Goal: Information Seeking & Learning: Check status

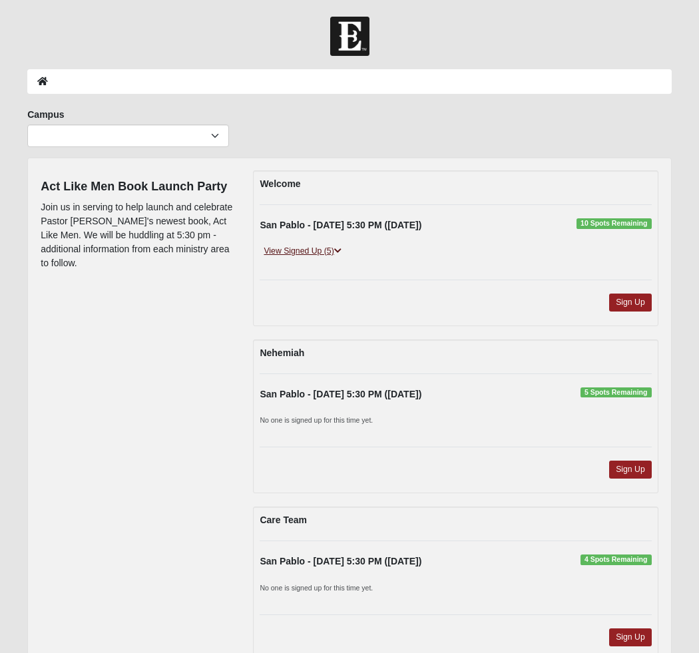
click at [332, 249] on link "View Signed Up (5)" at bounding box center [302, 251] width 85 height 14
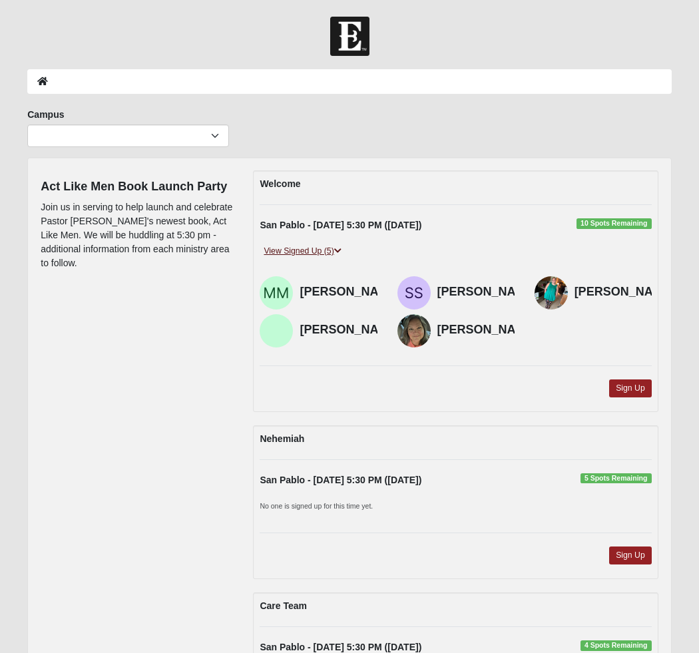
click at [333, 249] on link "View Signed Up (5)" at bounding box center [302, 251] width 85 height 14
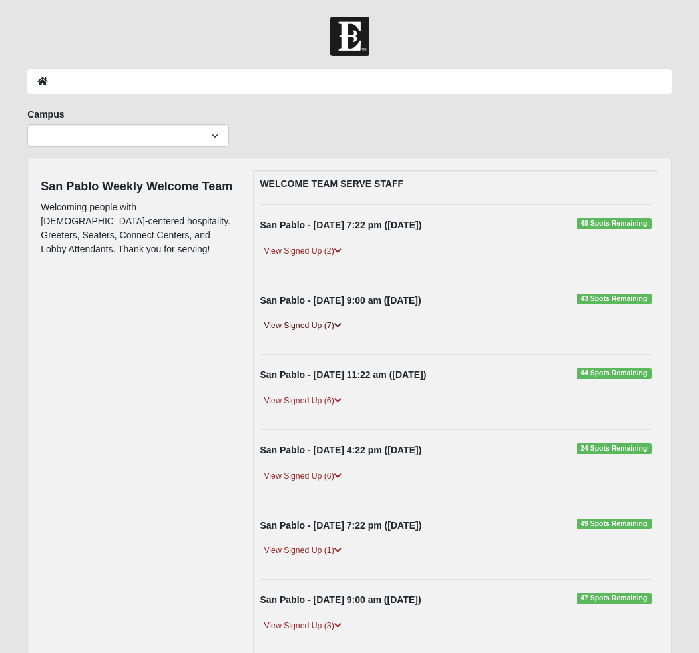
click at [332, 329] on link "View Signed Up (7)" at bounding box center [302, 326] width 85 height 14
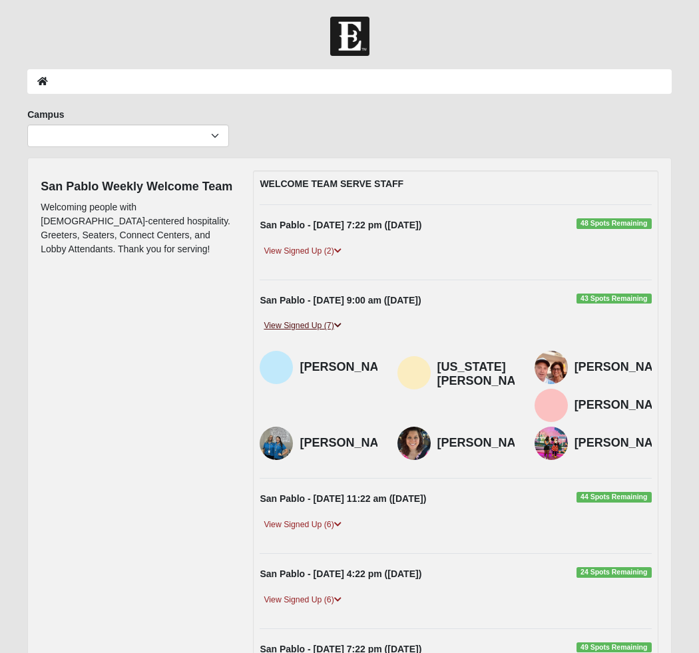
click at [332, 329] on link "View Signed Up (7)" at bounding box center [302, 326] width 85 height 14
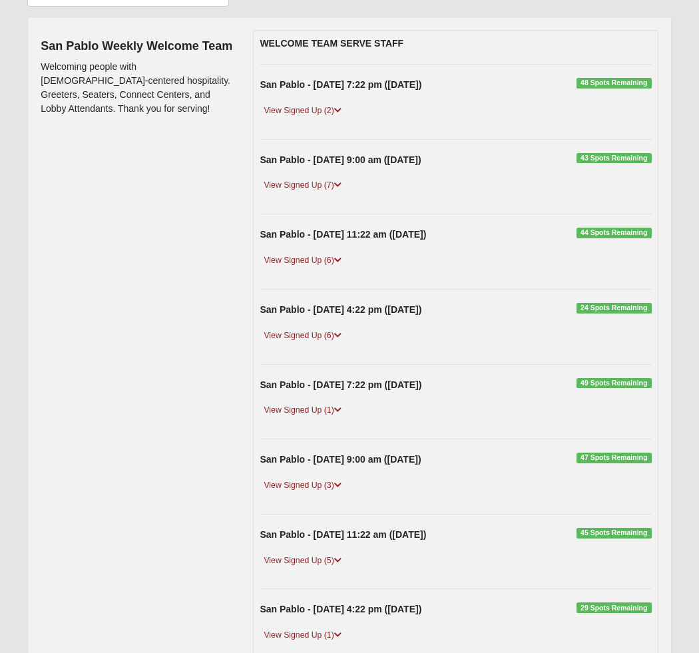
scroll to position [175, 0]
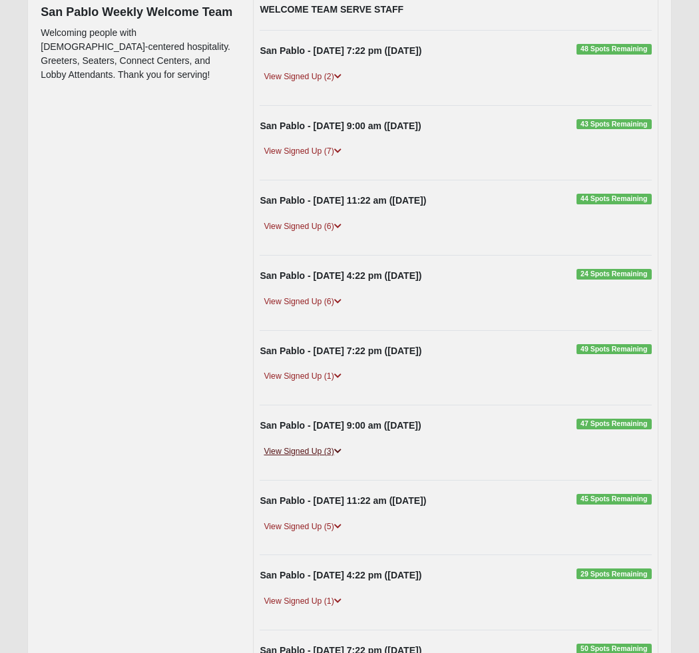
click at [329, 452] on link "View Signed Up (3)" at bounding box center [302, 452] width 85 height 14
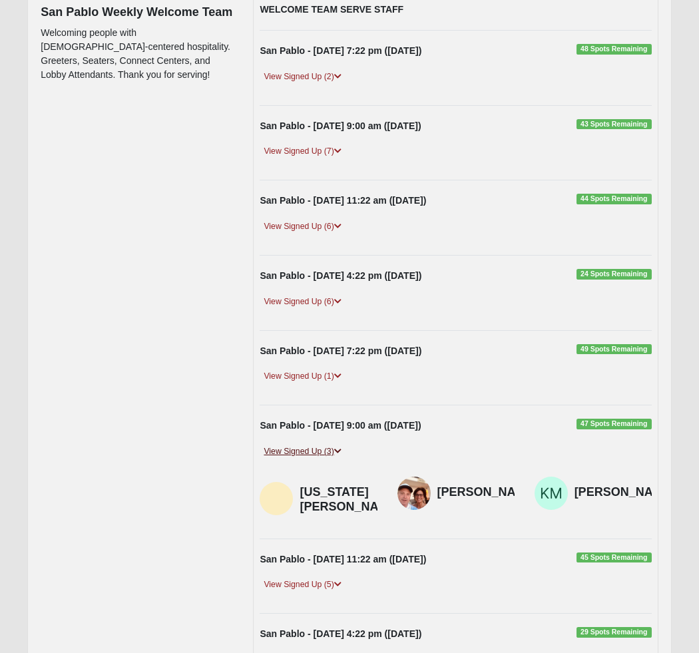
click at [329, 452] on link "View Signed Up (3)" at bounding box center [302, 452] width 85 height 14
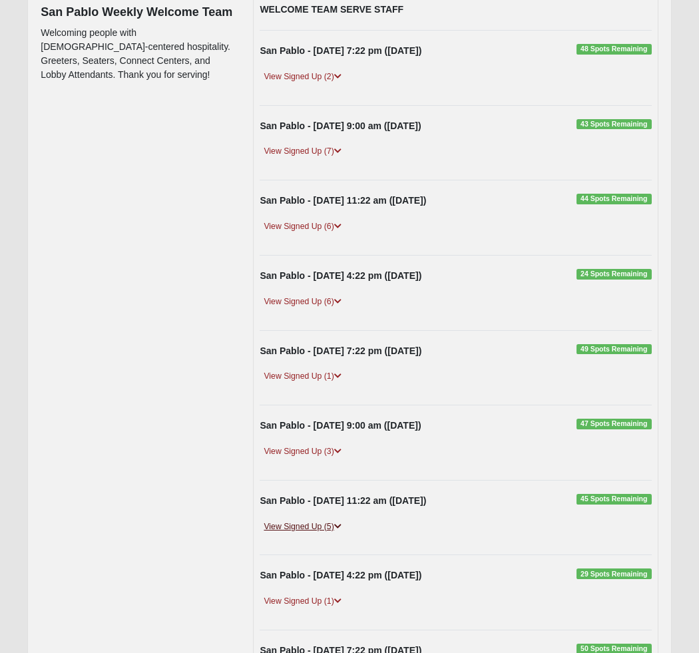
click at [328, 529] on link "View Signed Up (5)" at bounding box center [302, 527] width 85 height 14
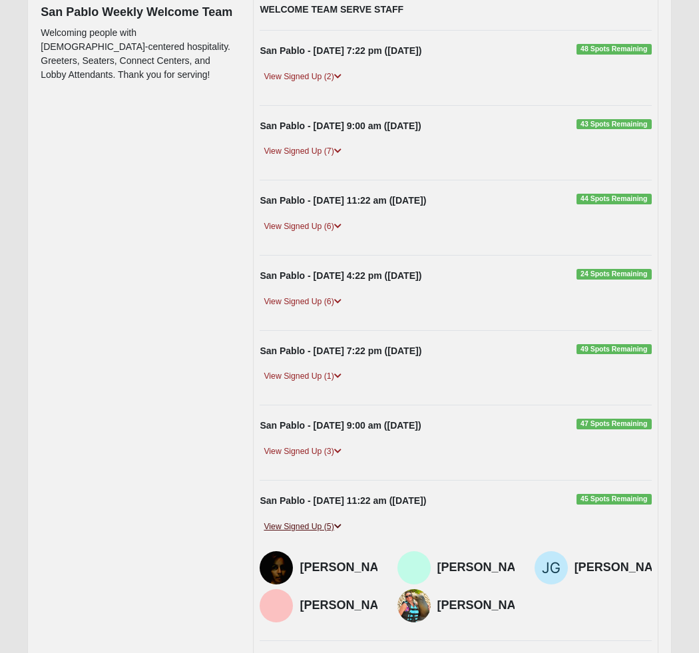
click at [328, 529] on link "View Signed Up (5)" at bounding box center [302, 527] width 85 height 14
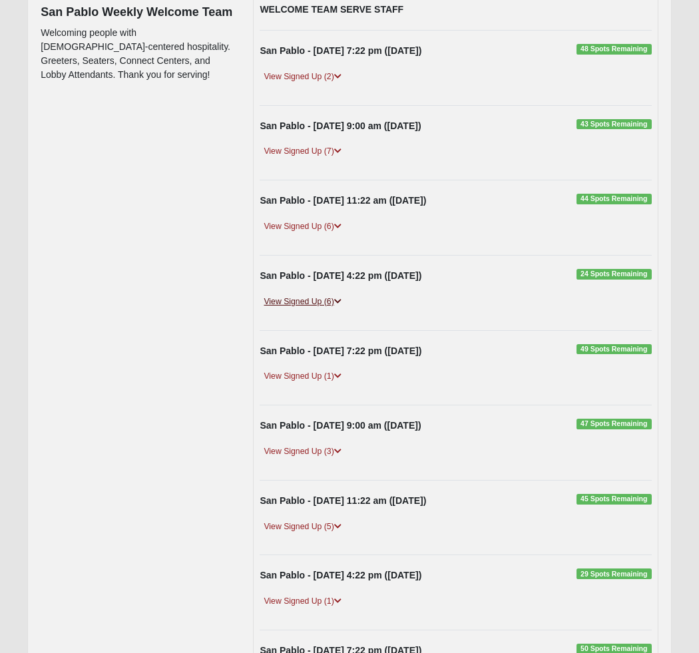
click at [323, 305] on link "View Signed Up (6)" at bounding box center [302, 302] width 85 height 14
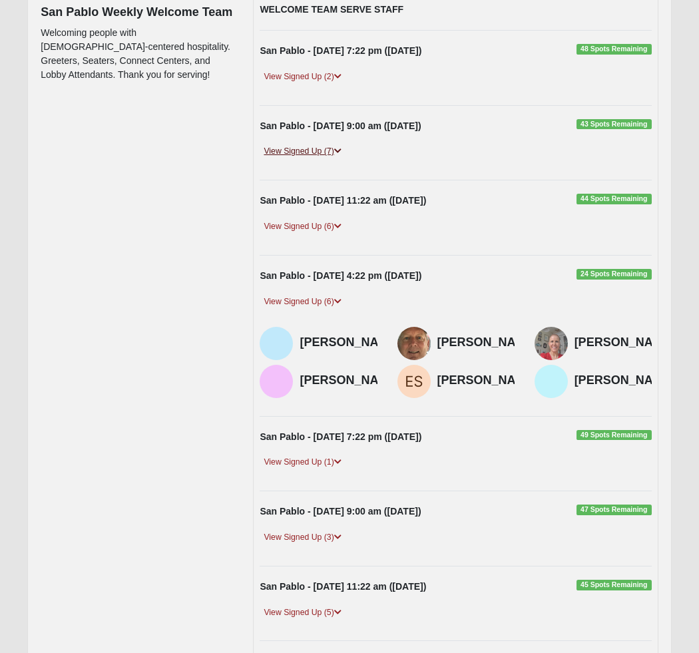
click at [316, 149] on link "View Signed Up (7)" at bounding box center [302, 152] width 85 height 14
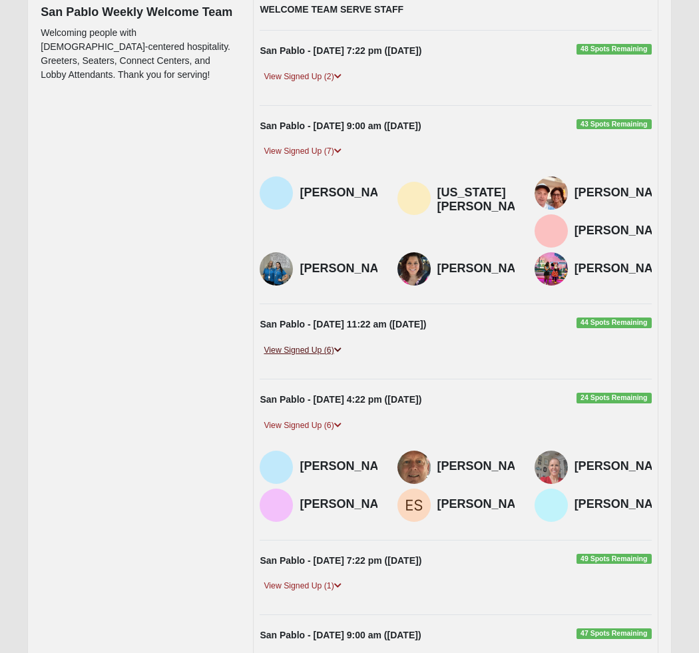
click at [326, 358] on link "View Signed Up (6)" at bounding box center [302, 351] width 85 height 14
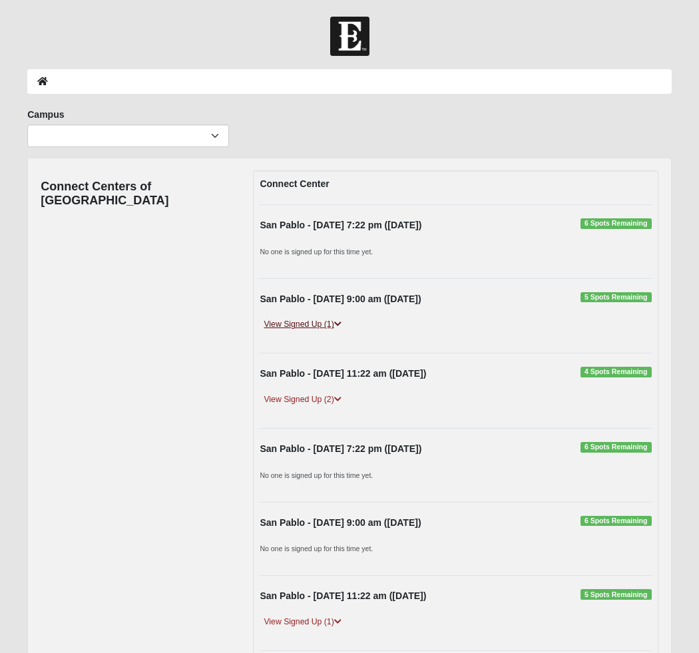
click at [315, 326] on link "View Signed Up (1)" at bounding box center [302, 325] width 85 height 14
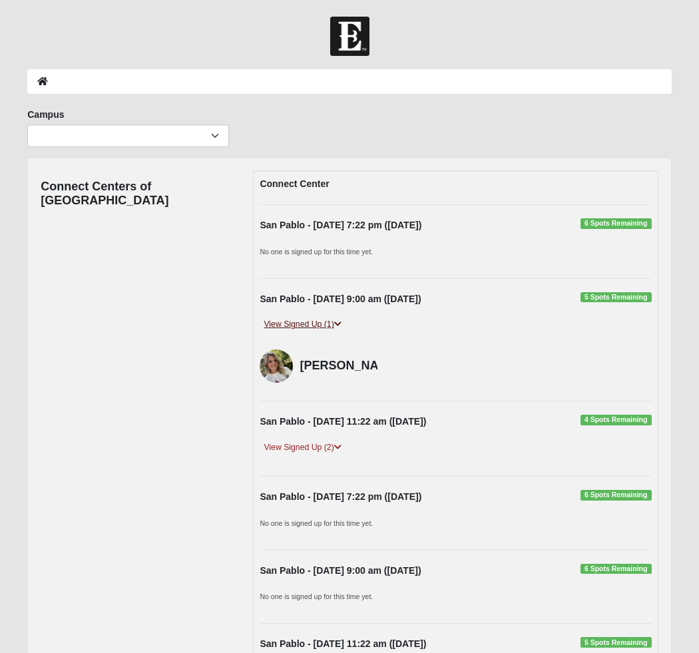
click at [315, 326] on link "View Signed Up (1)" at bounding box center [302, 325] width 85 height 14
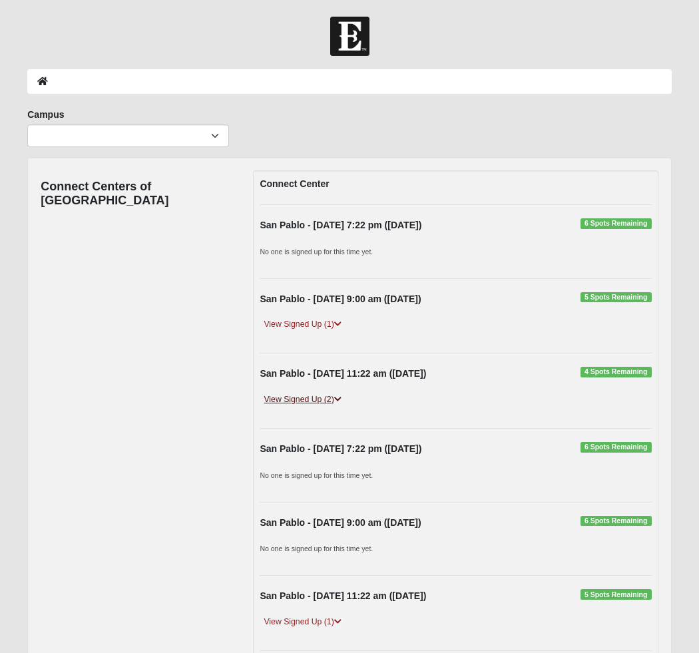
click at [327, 405] on link "View Signed Up (2)" at bounding box center [302, 400] width 85 height 14
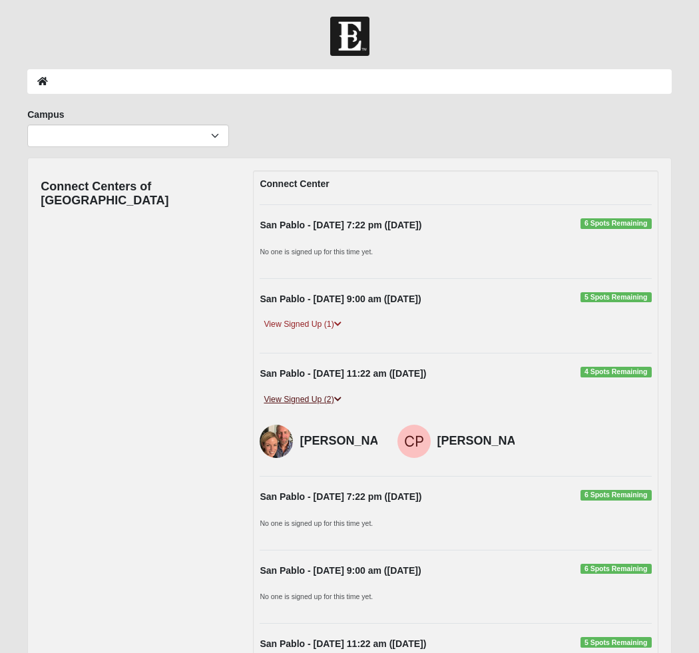
click at [327, 404] on link "View Signed Up (2)" at bounding box center [302, 400] width 85 height 14
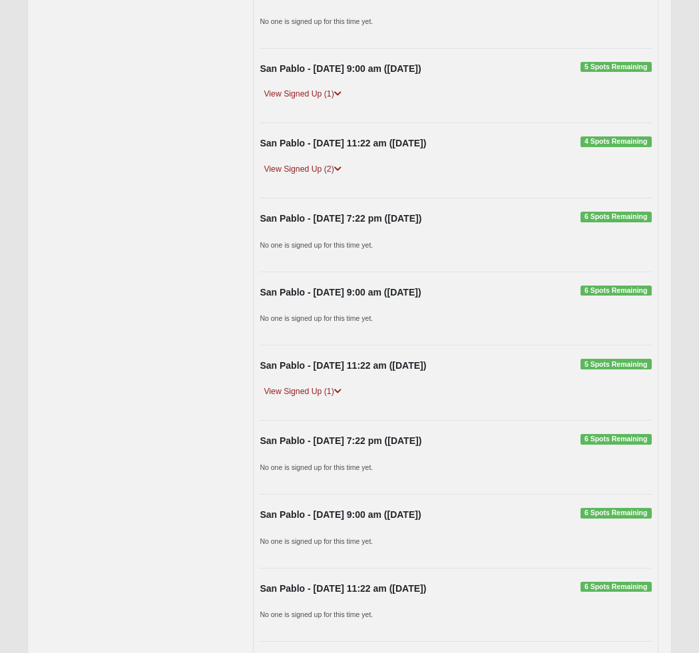
scroll to position [237, 0]
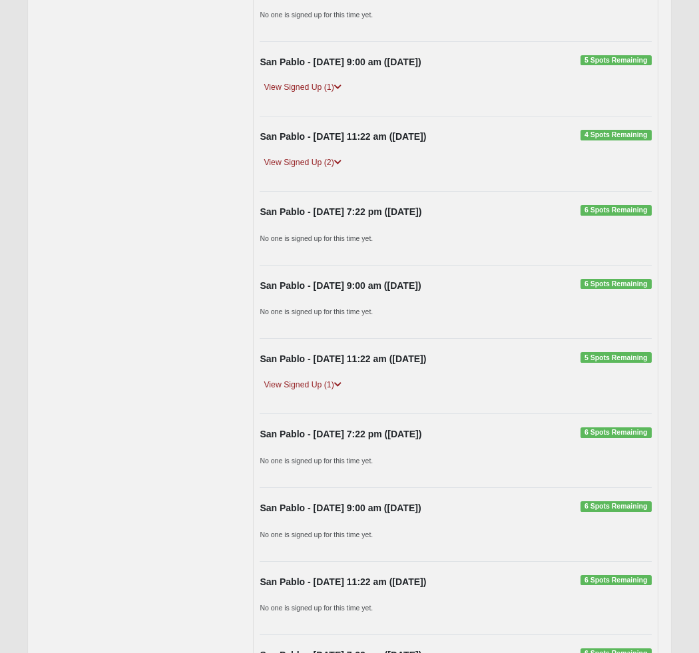
click at [328, 392] on link "View Signed Up (1)" at bounding box center [302, 385] width 85 height 14
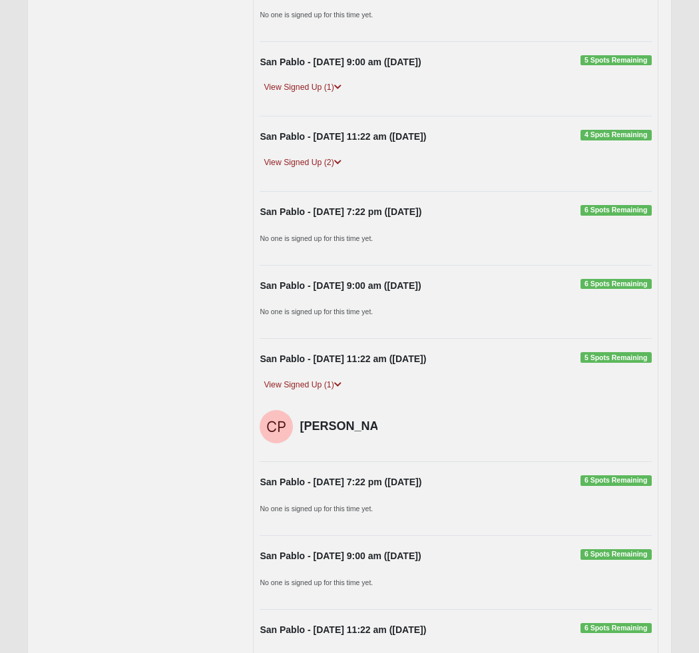
click at [328, 392] on link "View Signed Up (1)" at bounding box center [302, 385] width 85 height 14
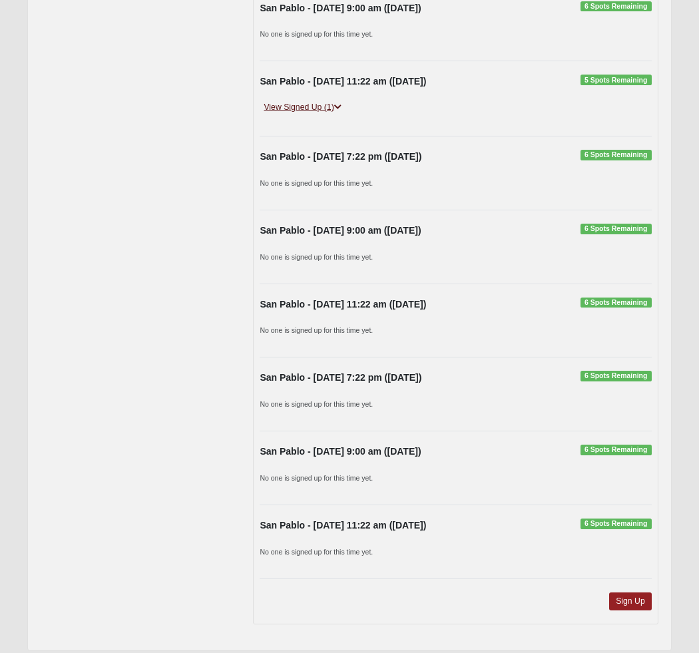
scroll to position [562, 0]
